Goal: Task Accomplishment & Management: Manage account settings

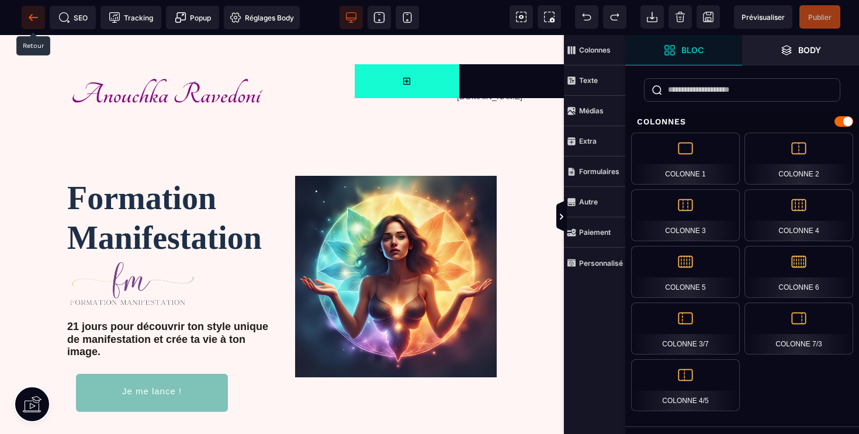
click at [25, 17] on span at bounding box center [33, 17] width 23 height 23
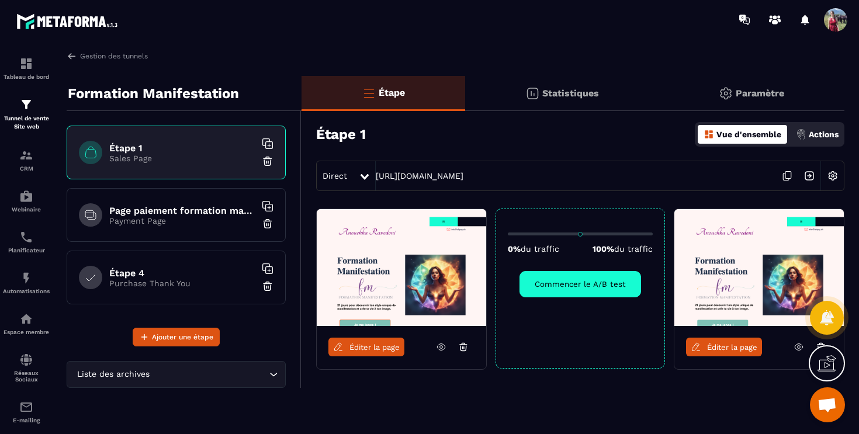
click at [827, 403] on span "Ouvrir le chat" at bounding box center [826, 406] width 19 height 16
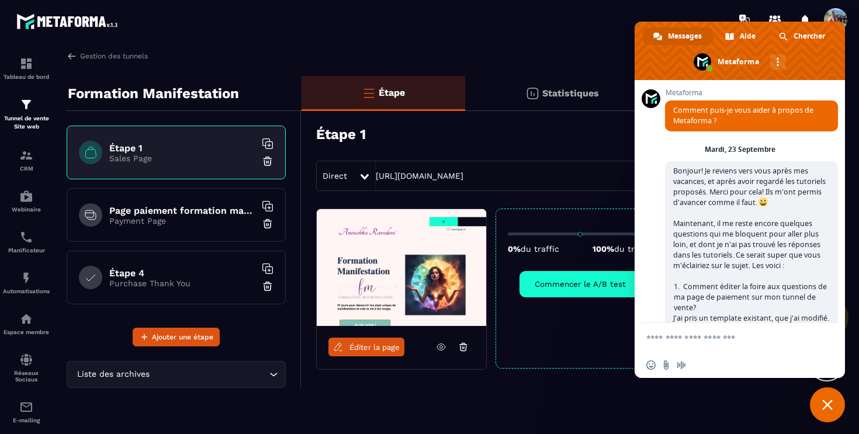
scroll to position [1540, 0]
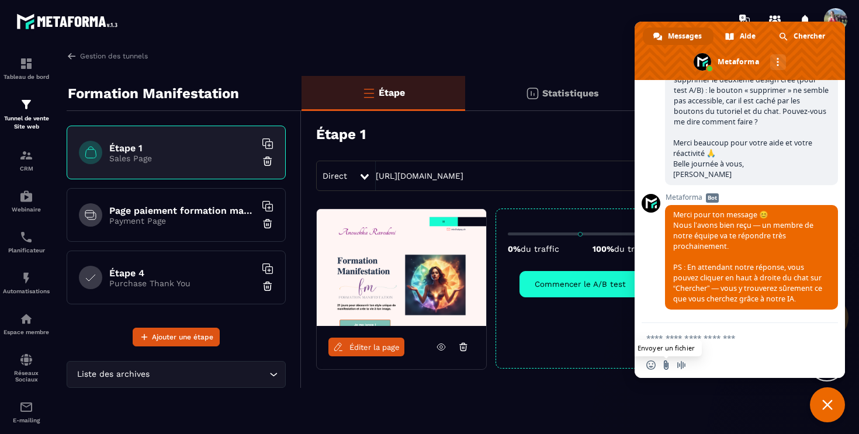
click at [664, 363] on input "Envoyer un fichier" at bounding box center [665, 365] width 9 height 9
type input "**********"
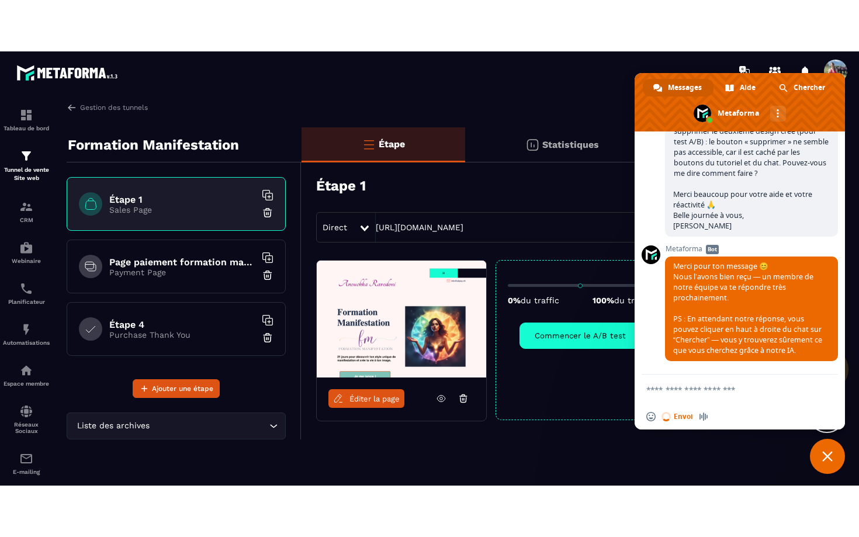
scroll to position [1618, 0]
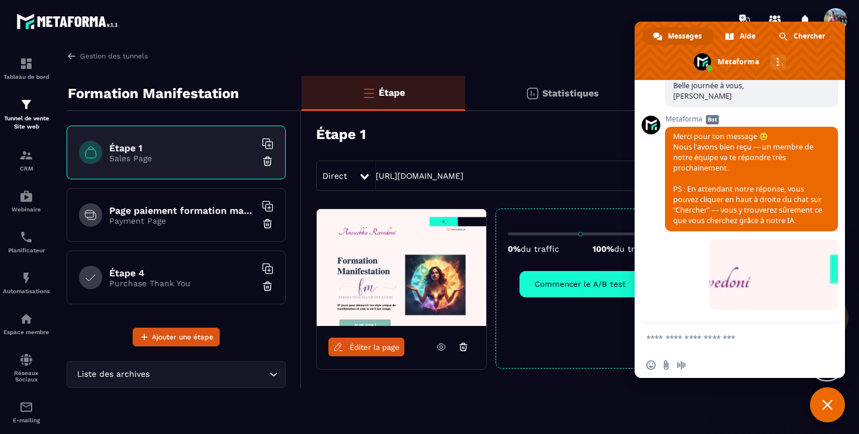
click at [829, 403] on span "Fermer le chat" at bounding box center [827, 405] width 11 height 11
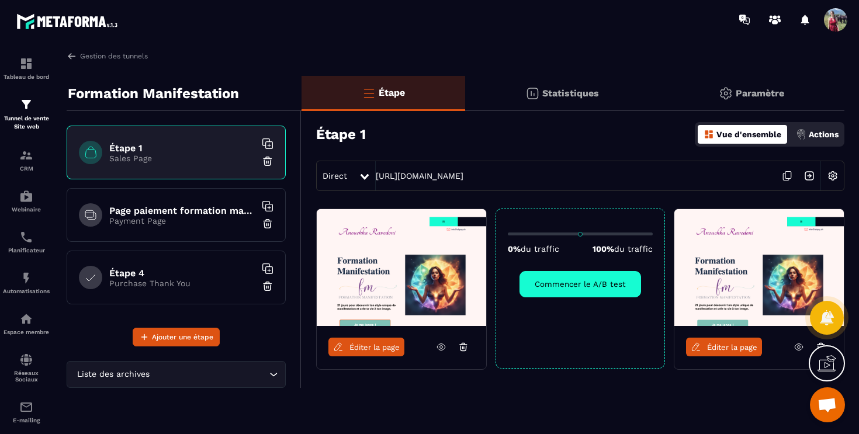
click at [476, 405] on div "Éditer la page 0% du traffic 100% du traffic Commencer le A/B test Éditer la pa…" at bounding box center [572, 318] width 543 height 219
click at [13, 157] on div "CRM" at bounding box center [26, 159] width 47 height 23
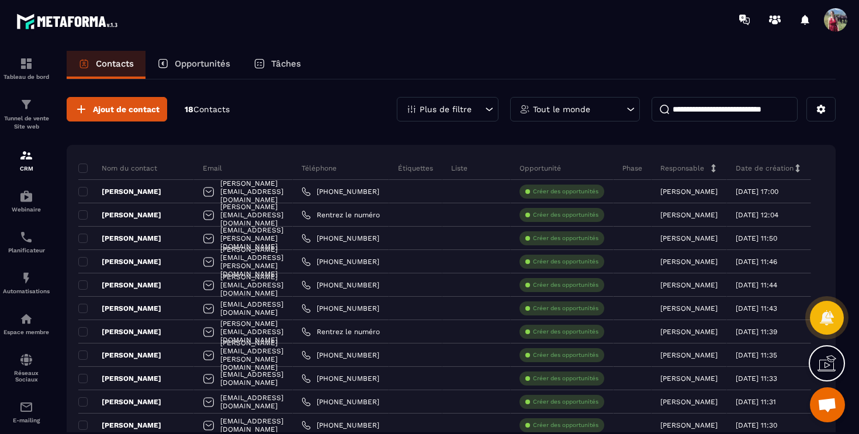
click at [834, 372] on icon at bounding box center [826, 363] width 19 height 19
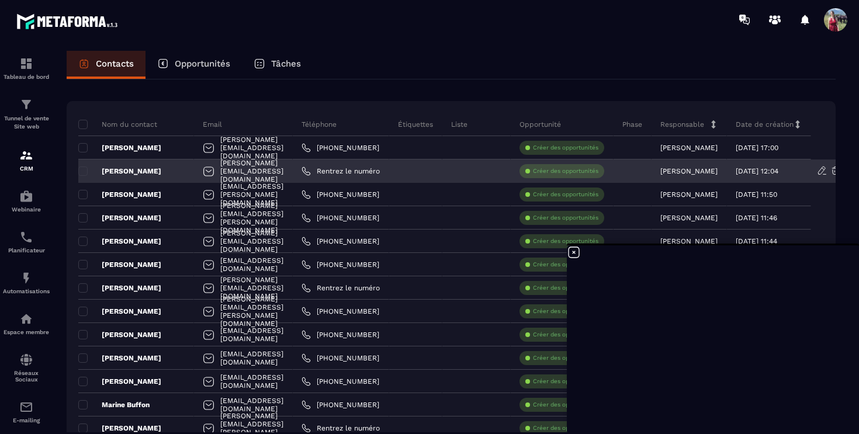
scroll to position [36, 0]
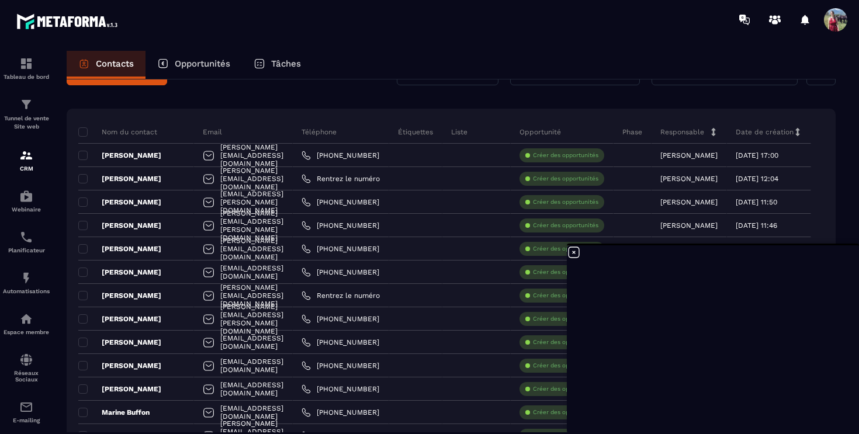
click at [467, 134] on p "Liste" at bounding box center [459, 131] width 16 height 9
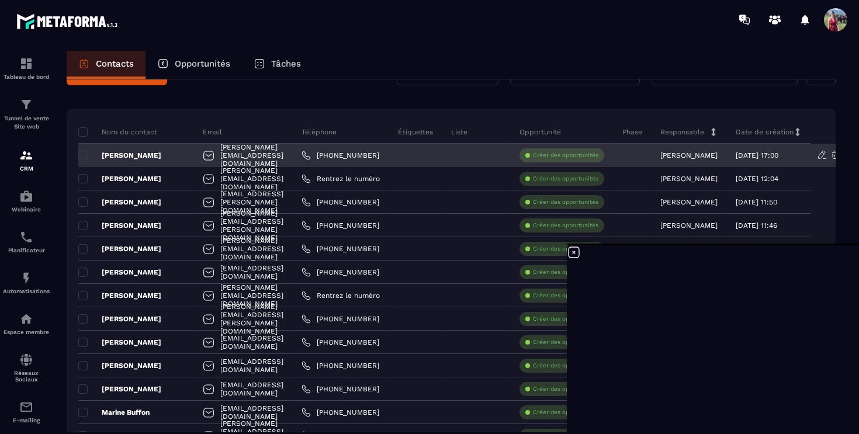
click at [511, 158] on div at bounding box center [476, 155] width 68 height 23
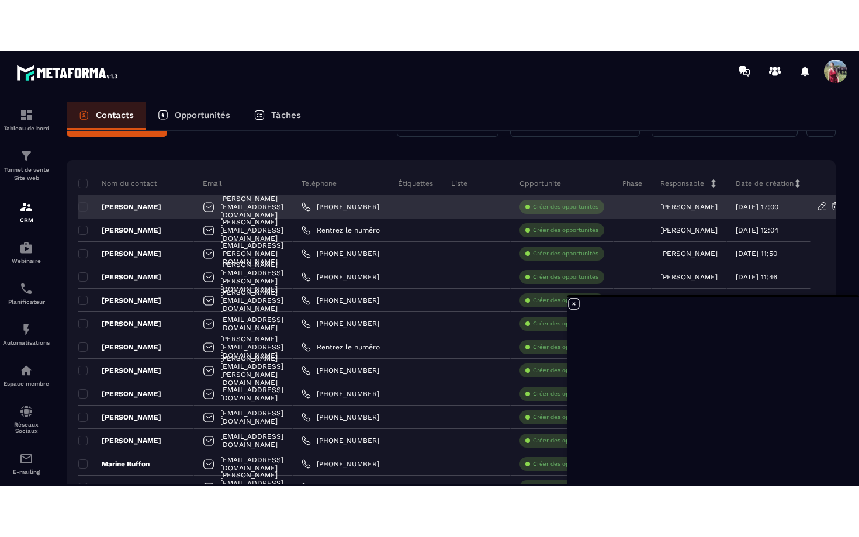
scroll to position [0, 0]
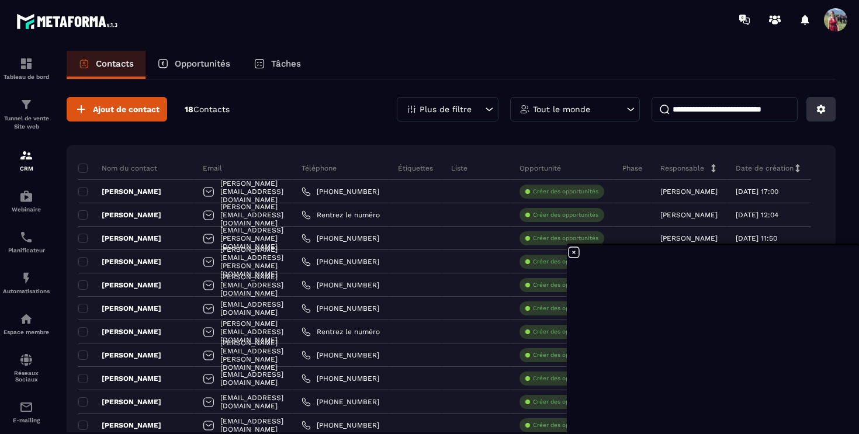
click at [819, 109] on icon at bounding box center [821, 109] width 11 height 11
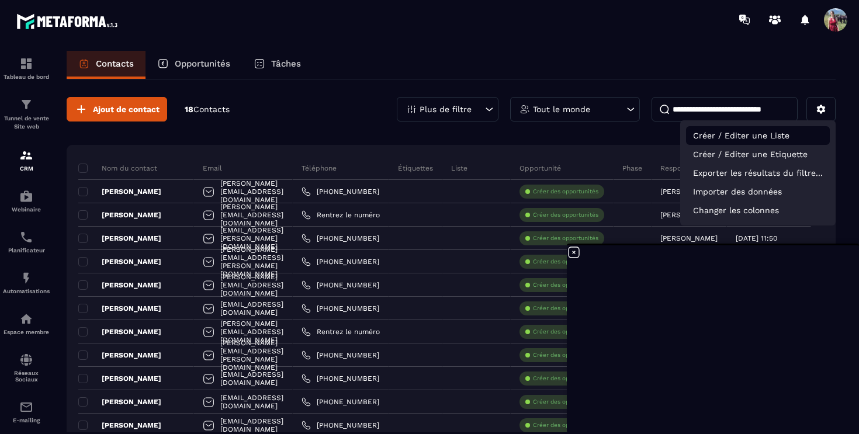
click at [786, 131] on p "Créer / Editer une Liste" at bounding box center [758, 135] width 144 height 19
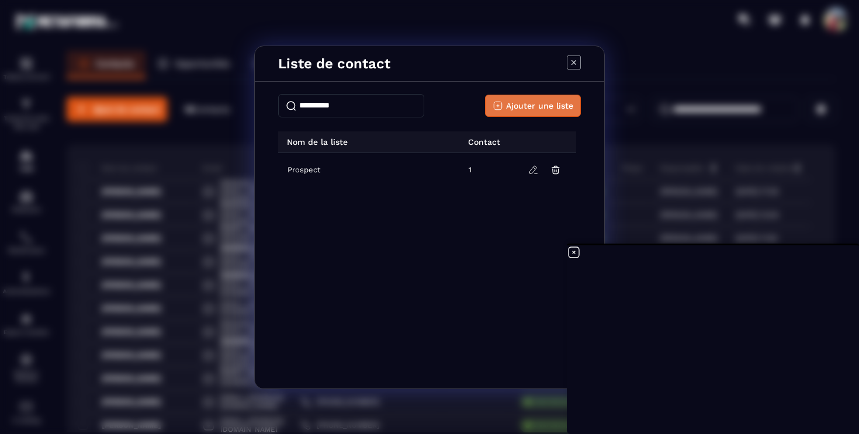
click at [529, 106] on span "Ajouter une liste" at bounding box center [539, 106] width 67 height 12
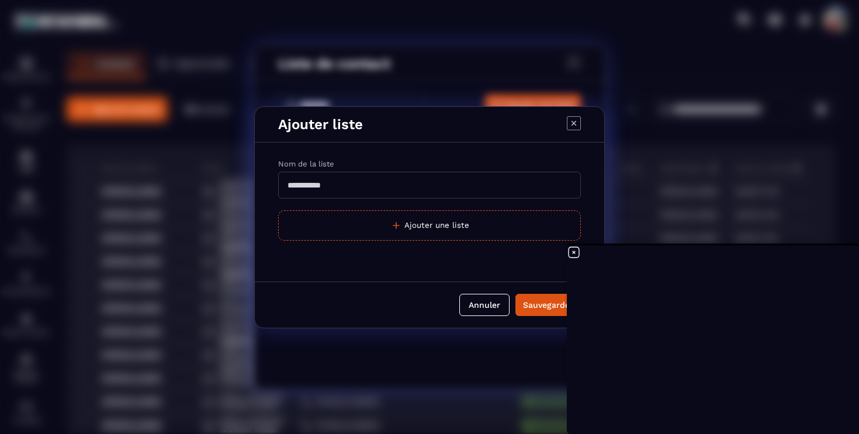
click at [384, 189] on input "Modal window" at bounding box center [429, 185] width 303 height 27
type input "*******"
click at [534, 304] on div "Sauvegarder" at bounding box center [548, 305] width 50 height 12
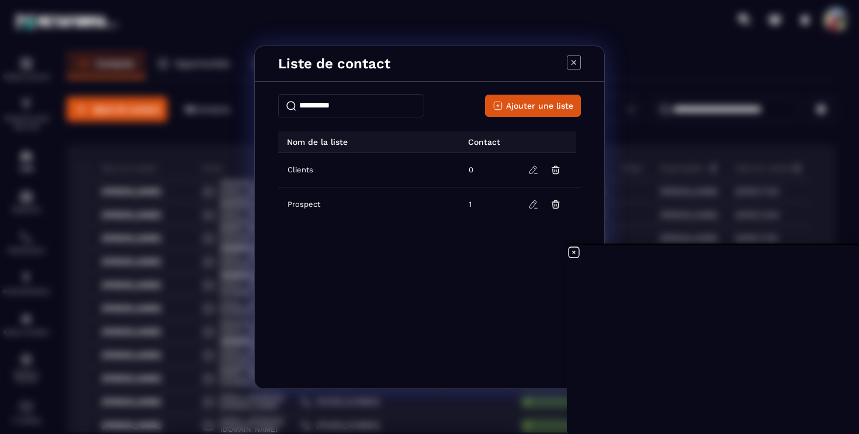
click at [577, 61] on icon "Modal window" at bounding box center [574, 63] width 14 height 14
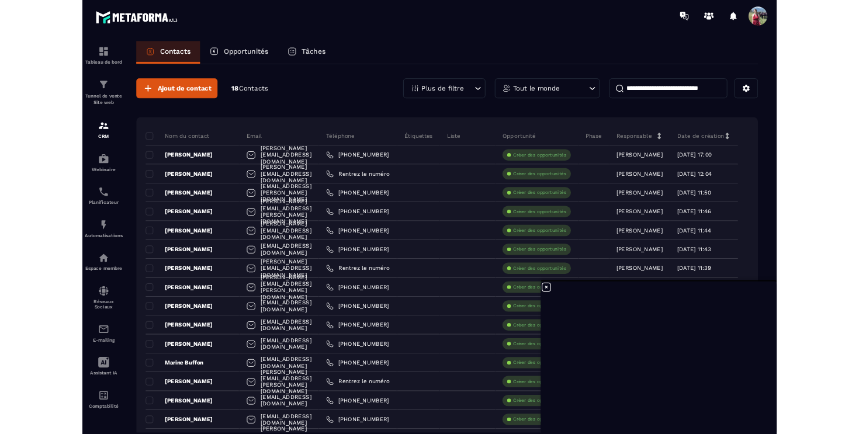
scroll to position [1618, 0]
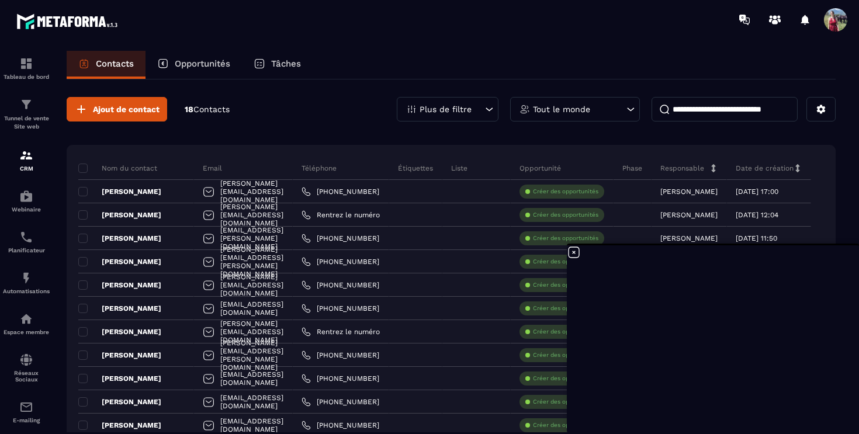
click at [720, 120] on input at bounding box center [724, 109] width 146 height 25
click at [826, 107] on button at bounding box center [820, 109] width 29 height 25
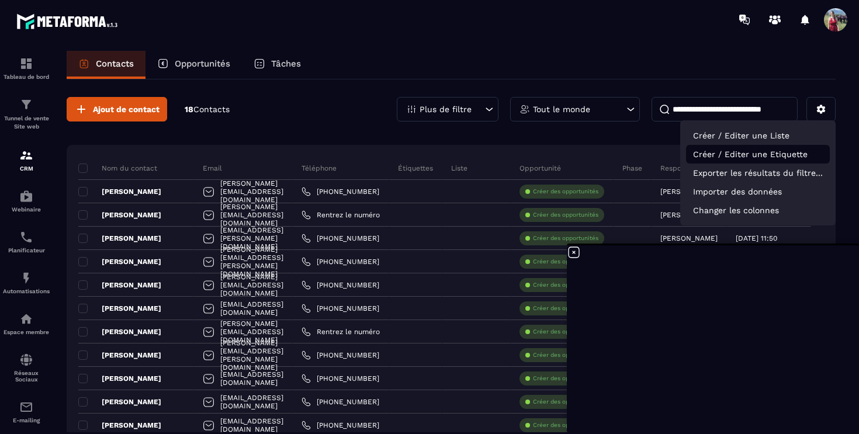
click at [788, 154] on p "Créer / Editer une Etiquette" at bounding box center [758, 154] width 144 height 19
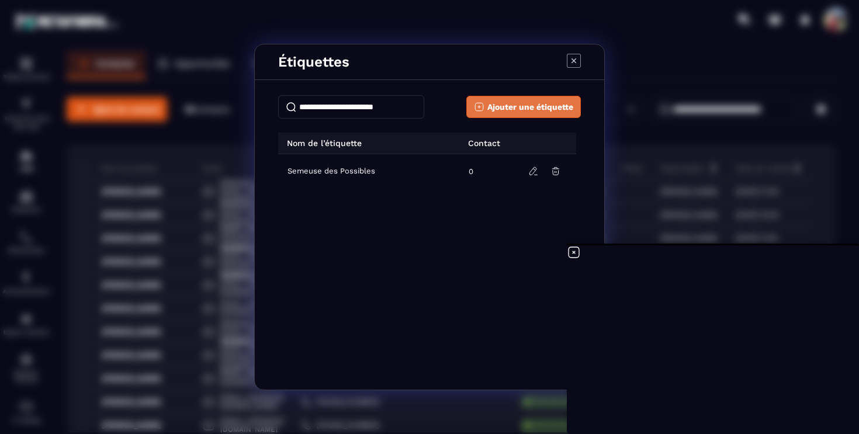
click at [536, 108] on span "Ajouter une étiquette" at bounding box center [530, 107] width 86 height 12
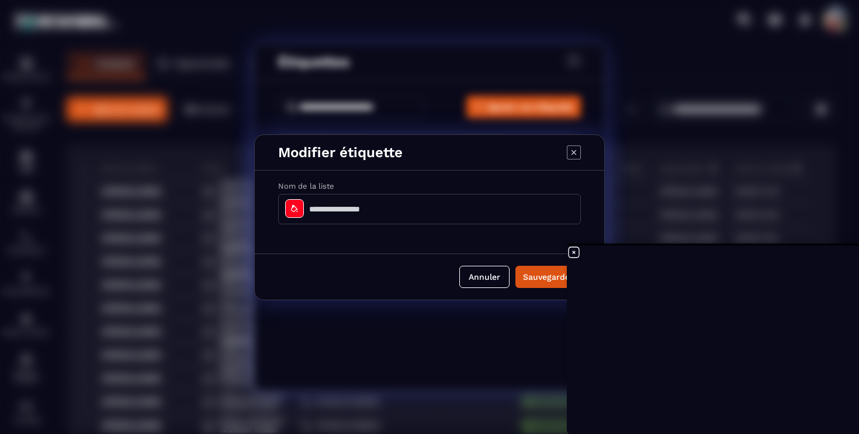
click at [415, 209] on input "Modal window" at bounding box center [429, 209] width 303 height 30
type input "**********"
click at [297, 213] on icon "Modal window" at bounding box center [294, 208] width 9 height 9
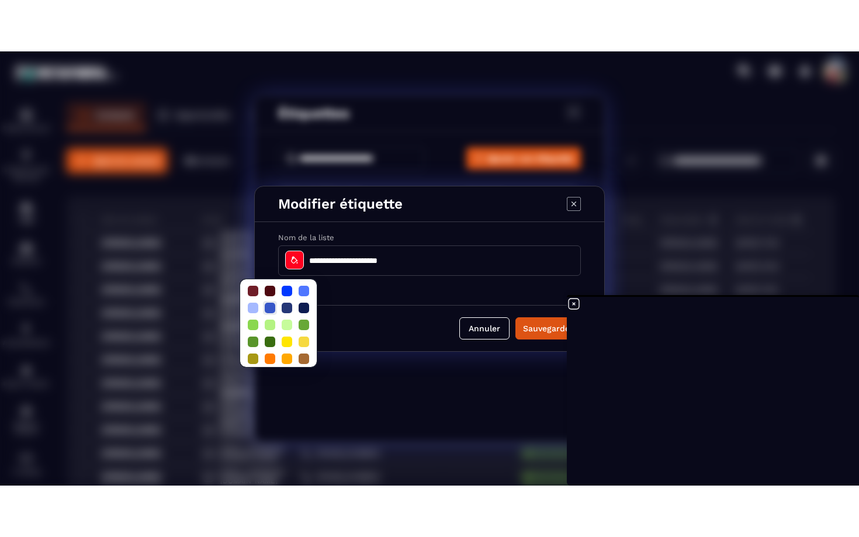
scroll to position [23, 0]
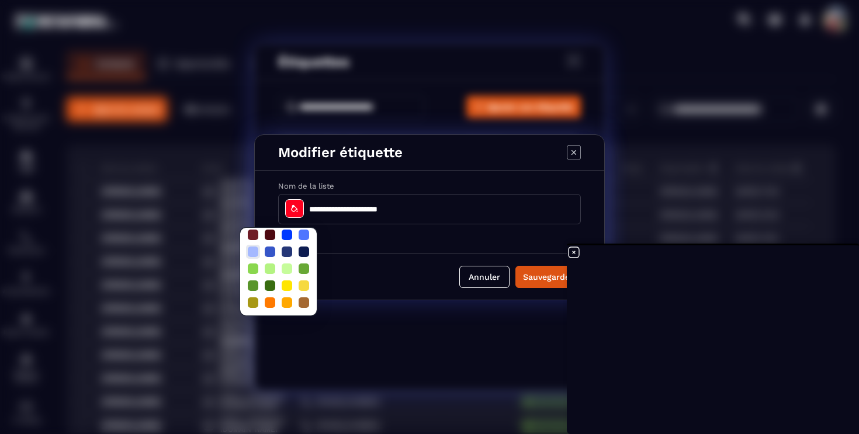
click at [255, 253] on div at bounding box center [253, 252] width 11 height 11
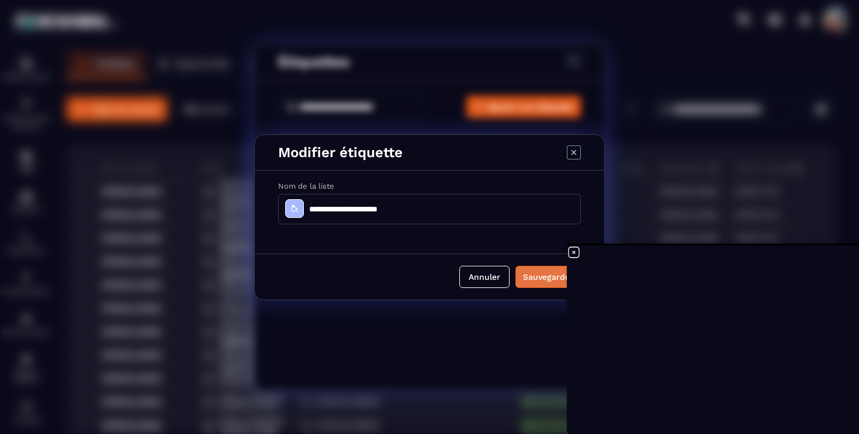
click at [539, 279] on button "Sauvegarder" at bounding box center [547, 277] width 65 height 22
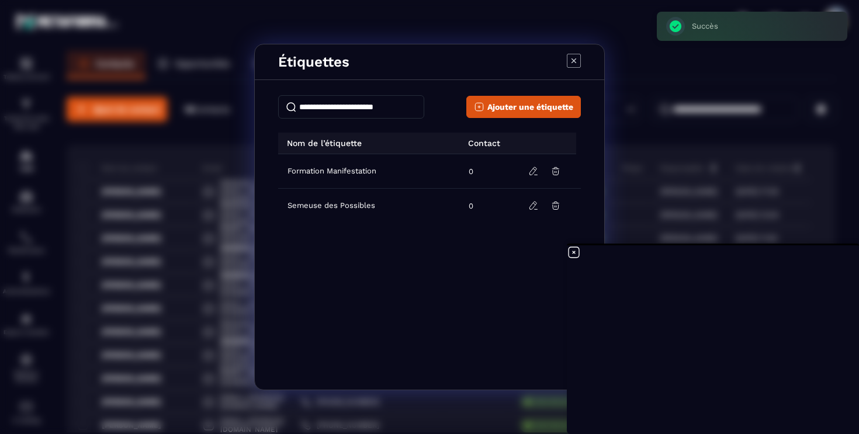
click at [574, 61] on icon "Modal window" at bounding box center [574, 61] width 14 height 14
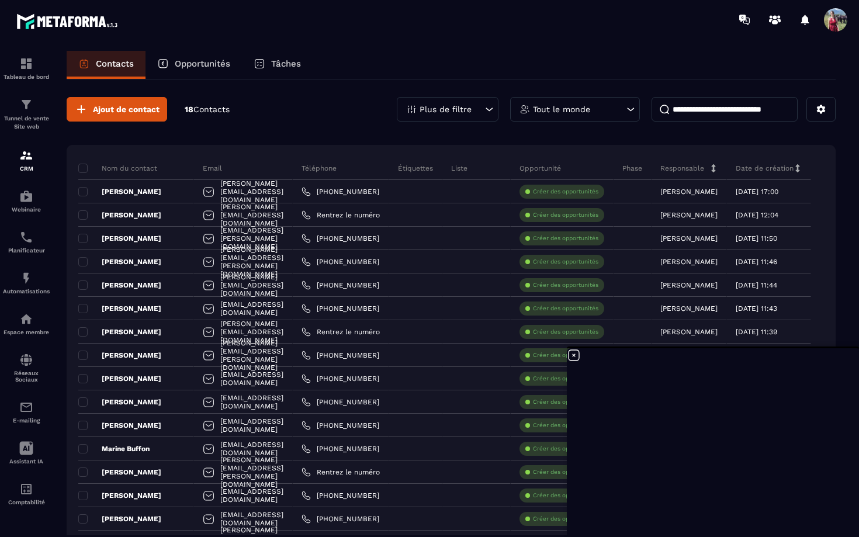
scroll to position [1618, 0]
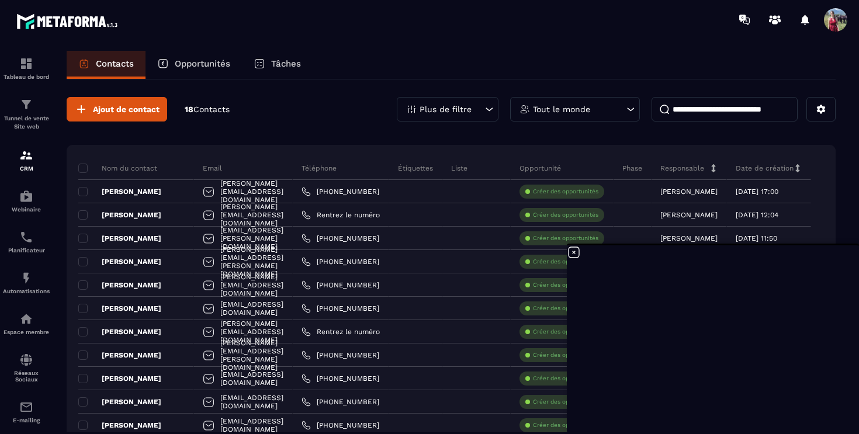
click at [467, 170] on p "Liste" at bounding box center [459, 168] width 16 height 9
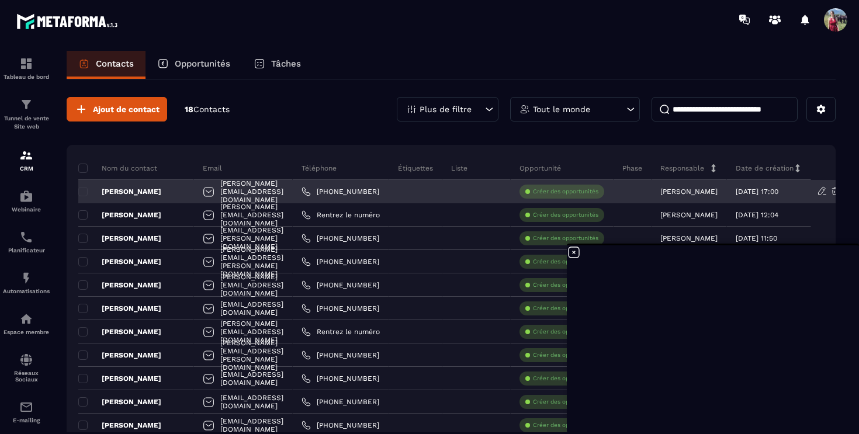
click at [511, 195] on div at bounding box center [476, 191] width 68 height 23
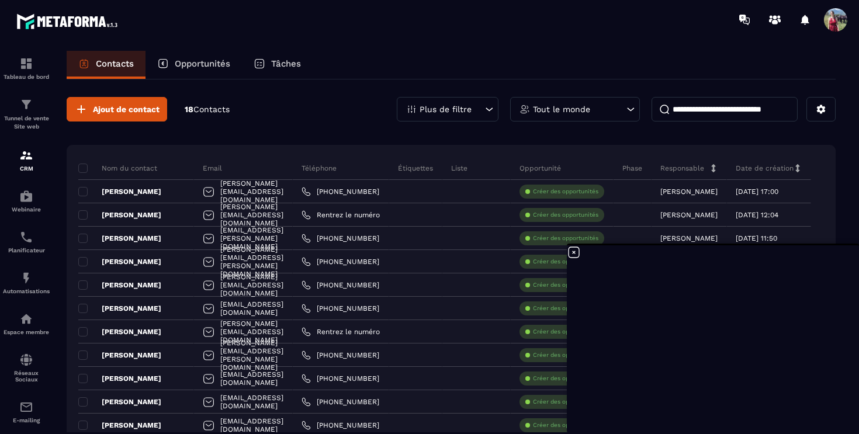
click at [439, 103] on div "Plus de filtre" at bounding box center [448, 109] width 102 height 25
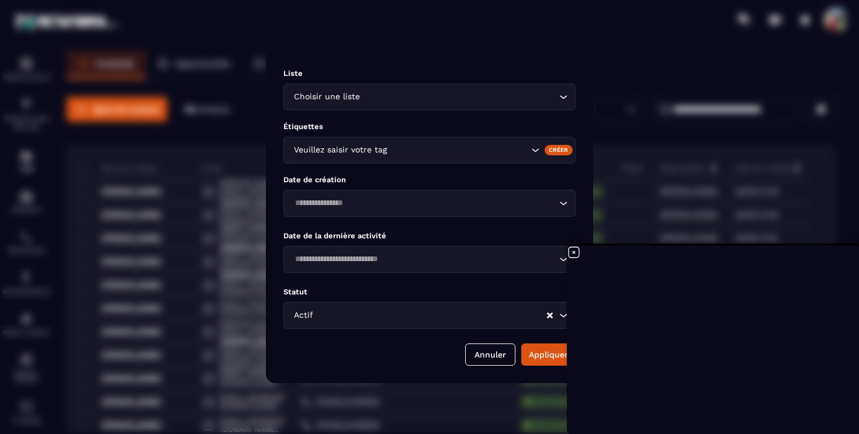
click at [625, 104] on div "Modal window" at bounding box center [429, 217] width 859 height 434
click at [494, 358] on button "Annuler" at bounding box center [490, 355] width 50 height 22
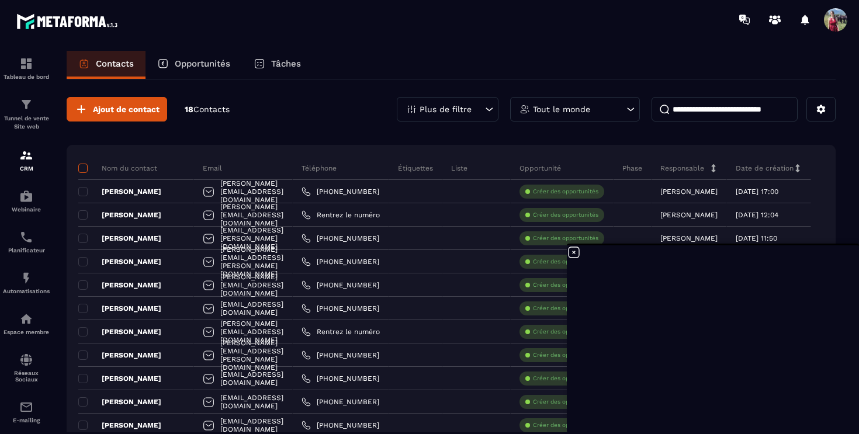
click at [81, 168] on span at bounding box center [82, 168] width 9 height 9
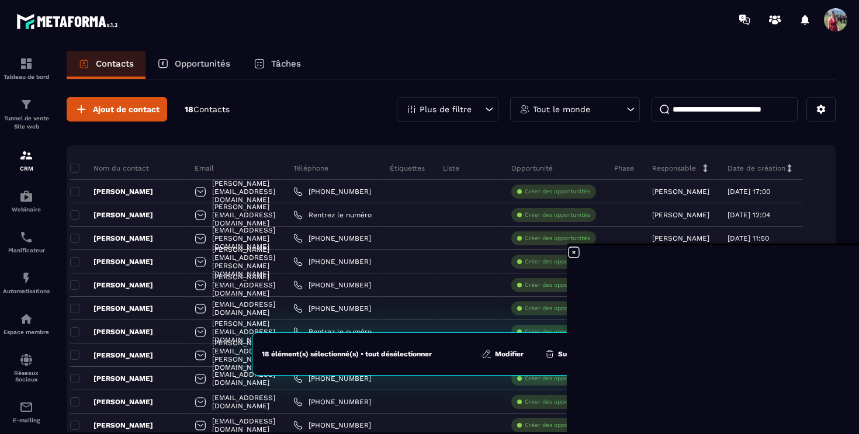
click at [572, 251] on icon at bounding box center [574, 252] width 11 height 11
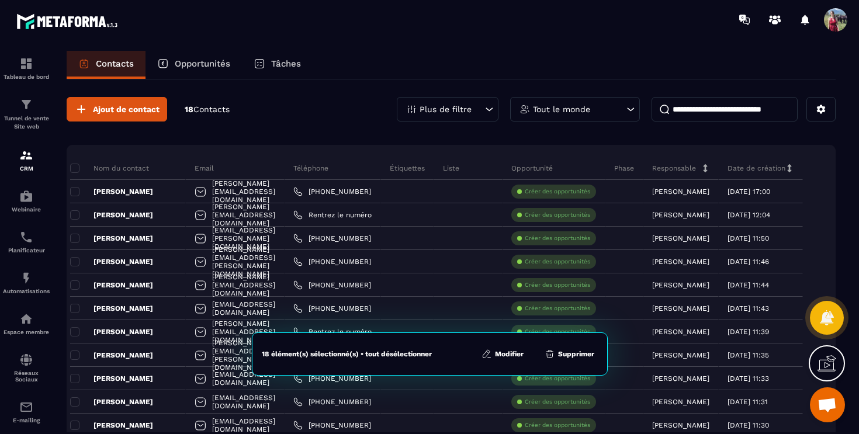
click at [512, 355] on button "Modifier" at bounding box center [502, 354] width 49 height 12
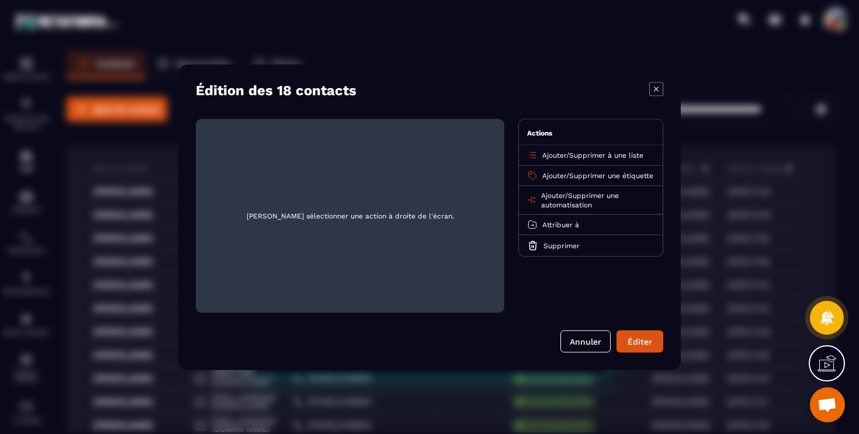
click at [550, 155] on span "Ajouter" at bounding box center [554, 155] width 24 height 8
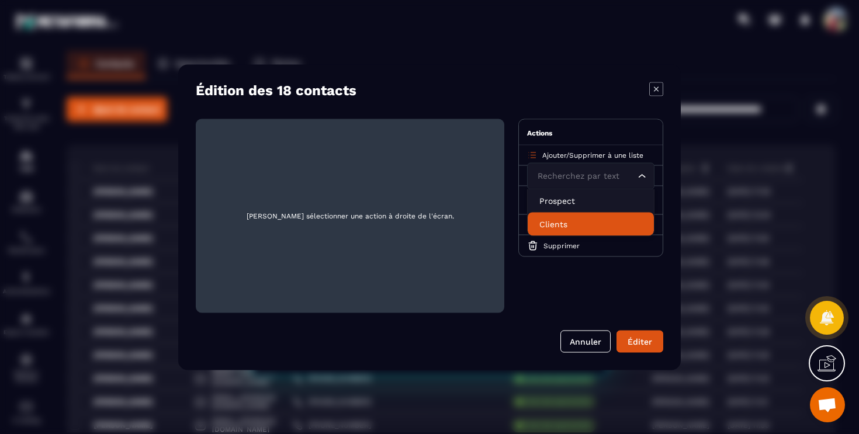
click at [550, 220] on p "Clients" at bounding box center [590, 224] width 103 height 12
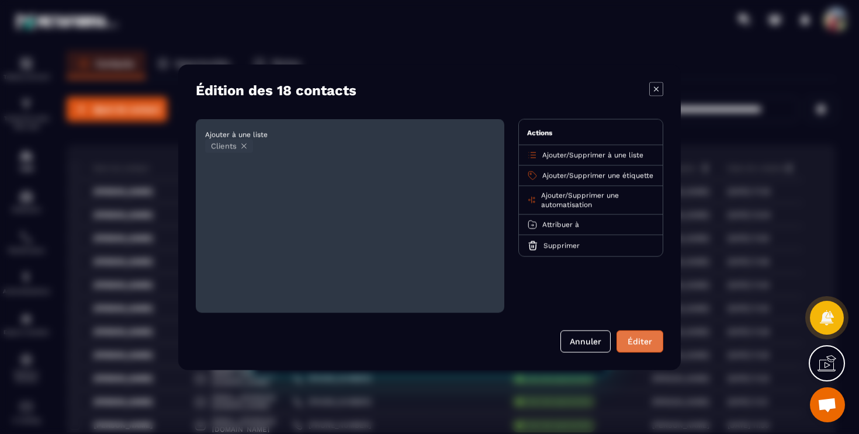
click at [644, 342] on button "Éditer" at bounding box center [639, 341] width 47 height 22
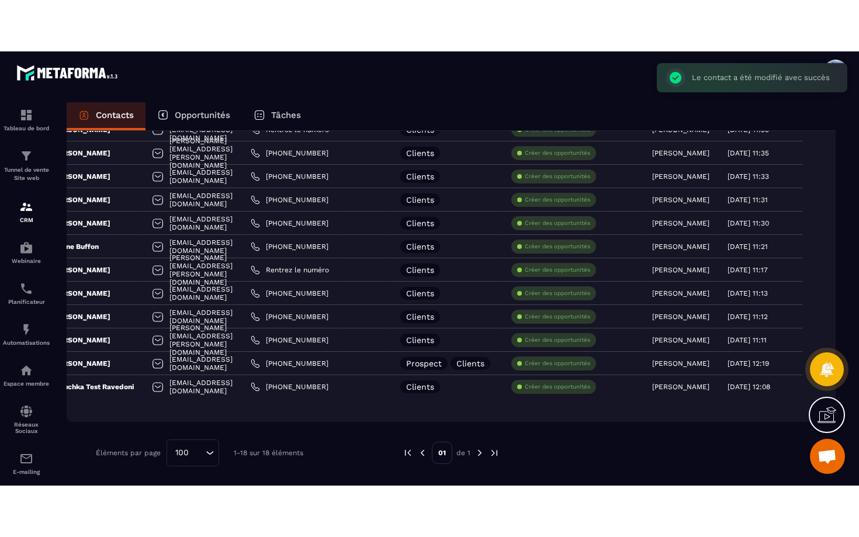
scroll to position [0, 0]
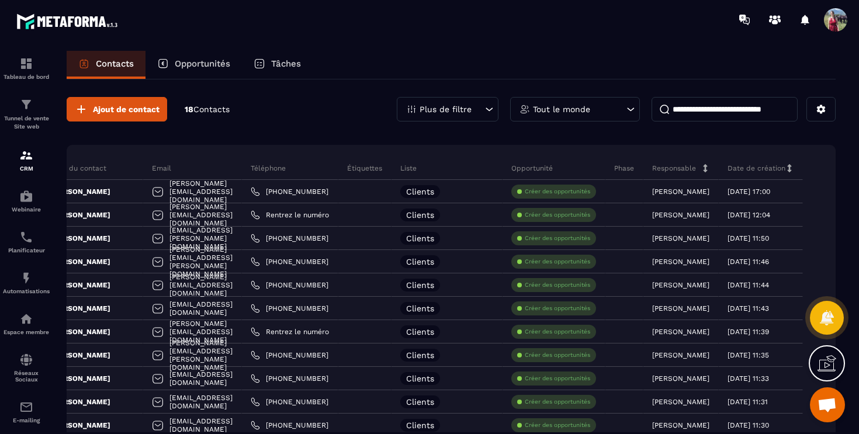
click at [824, 369] on icon at bounding box center [826, 363] width 19 height 19
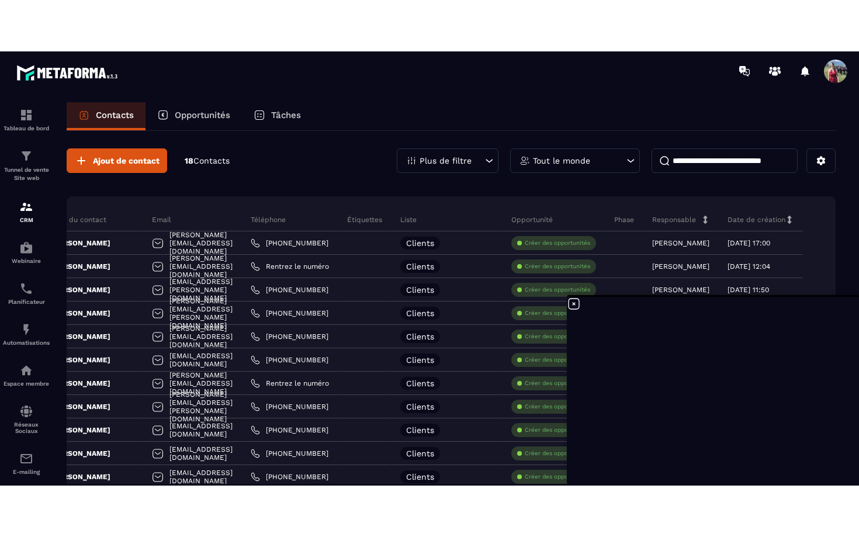
scroll to position [1430, 0]
